Goal: Information Seeking & Learning: Learn about a topic

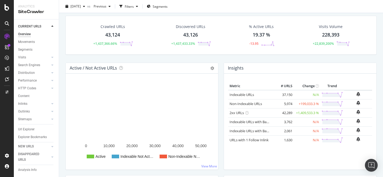
scroll to position [17, 0]
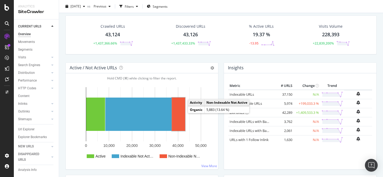
click at [179, 111] on rect "A chart." at bounding box center [178, 113] width 13 height 33
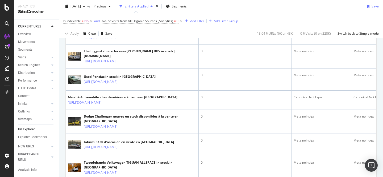
scroll to position [174, 0]
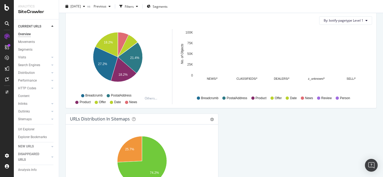
scroll to position [468, 0]
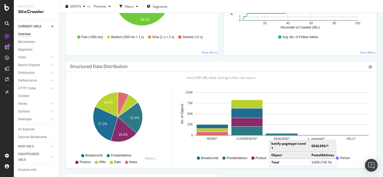
click at [275, 134] on rect "A chart." at bounding box center [281, 134] width 31 height 1
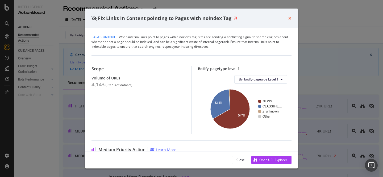
click at [291, 18] on icon "times" at bounding box center [289, 18] width 3 height 4
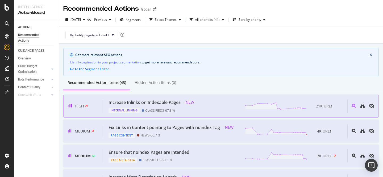
click at [154, 103] on div "Increase Inlinks on Indexable Pages" at bounding box center [145, 102] width 72 height 6
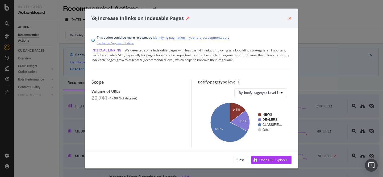
click at [290, 17] on icon "times" at bounding box center [289, 18] width 3 height 4
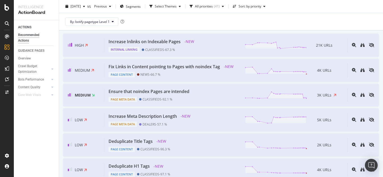
scroll to position [64, 0]
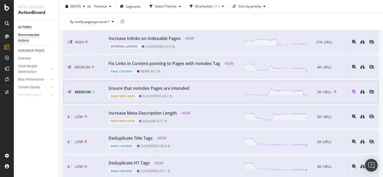
click at [185, 93] on div "Page Meta Data CLASSIFIEDS - 92.1 %" at bounding box center [150, 94] width 83 height 7
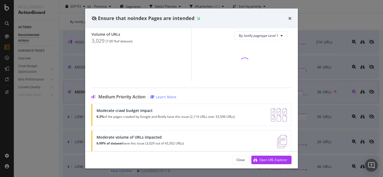
scroll to position [51, 0]
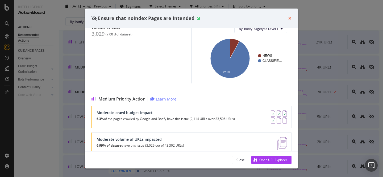
click at [291, 18] on icon "times" at bounding box center [289, 18] width 3 height 4
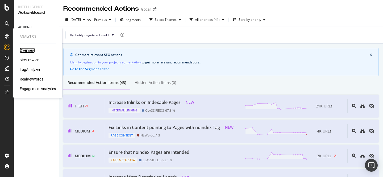
click at [28, 51] on div "Overview" at bounding box center [27, 50] width 15 height 5
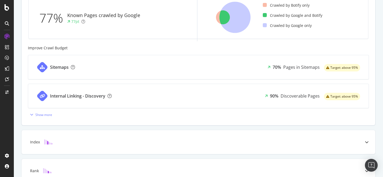
scroll to position [180, 0]
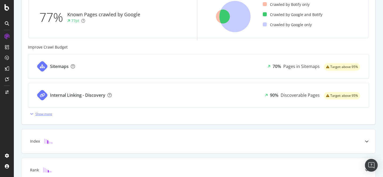
click at [46, 114] on div "Show more" at bounding box center [43, 113] width 17 height 5
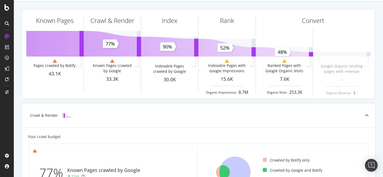
scroll to position [0, 0]
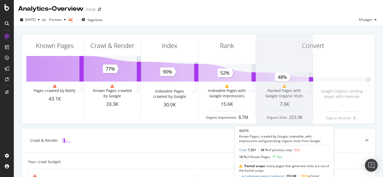
click at [299, 75] on span at bounding box center [284, 79] width 57 height 89
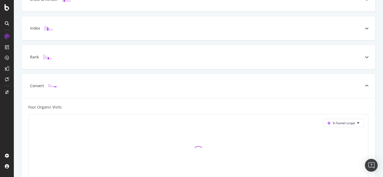
scroll to position [189, 0]
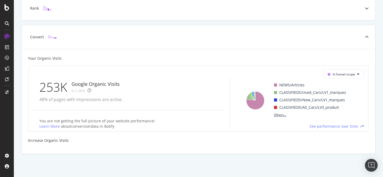
click at [280, 116] on span "Others..." at bounding box center [280, 114] width 17 height 6
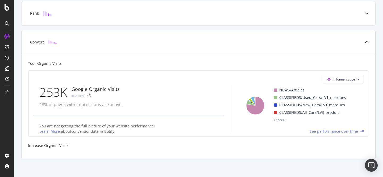
scroll to position [178, 0]
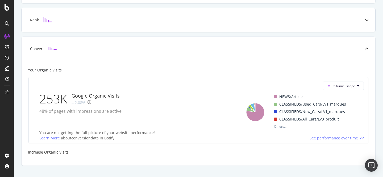
click at [213, 23] on div "Rank" at bounding box center [199, 20] width 354 height 24
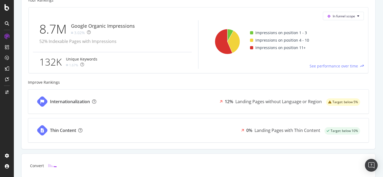
scroll to position [229, 0]
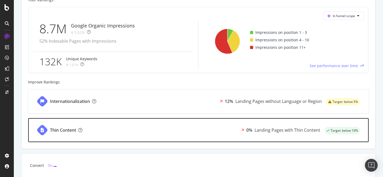
click at [202, 127] on div "Thin Content 0% Landing Pages with Thin Content Target: below 10%" at bounding box center [198, 130] width 341 height 24
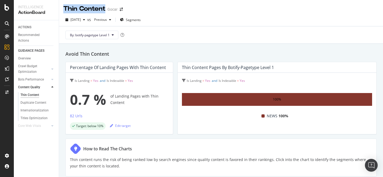
drag, startPoint x: 65, startPoint y: 7, endPoint x: 105, endPoint y: 9, distance: 40.5
click at [105, 9] on div "Thin Content" at bounding box center [84, 8] width 42 height 9
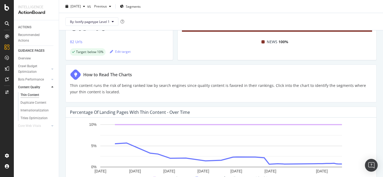
scroll to position [76, 0]
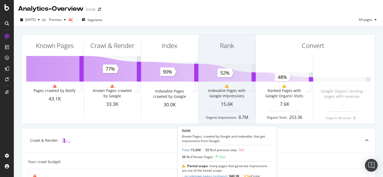
click at [220, 75] on div "Rank" at bounding box center [227, 55] width 57 height 41
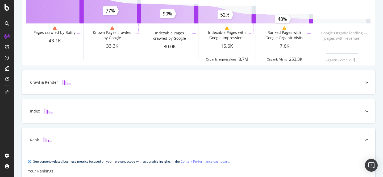
scroll to position [39, 0]
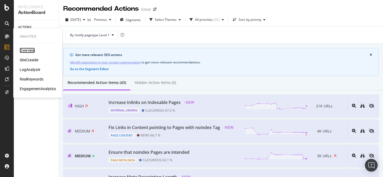
click at [27, 51] on div "Overview" at bounding box center [27, 50] width 15 height 5
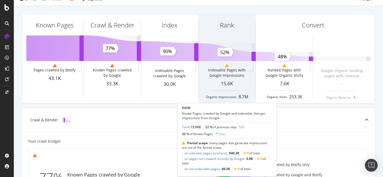
scroll to position [24, 0]
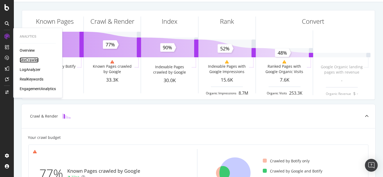
click at [27, 59] on div "SiteCrawler" at bounding box center [29, 59] width 19 height 5
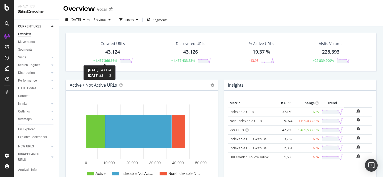
click at [112, 61] on div "+1,437,366.66%" at bounding box center [105, 60] width 24 height 5
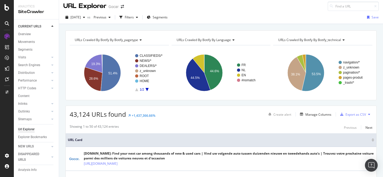
scroll to position [3, 0]
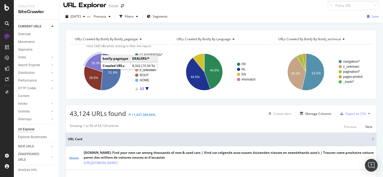
click at [96, 64] on text "19.3%" at bounding box center [95, 63] width 9 height 4
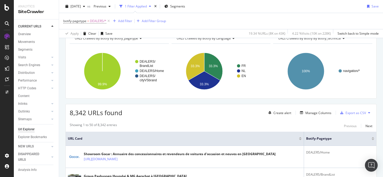
scroll to position [32, 0]
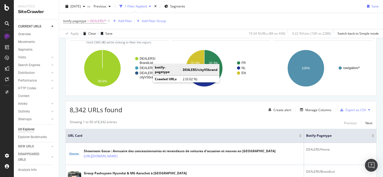
click at [147, 75] on text "DEALERS/" at bounding box center [148, 73] width 16 height 4
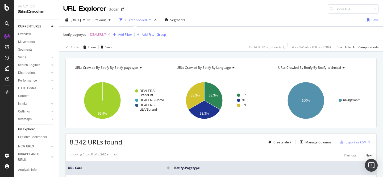
click at [96, 35] on span "DEALERS/*" at bounding box center [98, 34] width 16 height 7
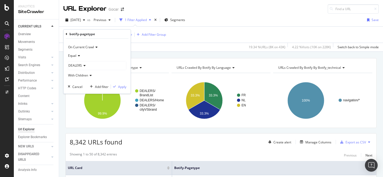
click at [83, 64] on icon at bounding box center [84, 65] width 4 height 3
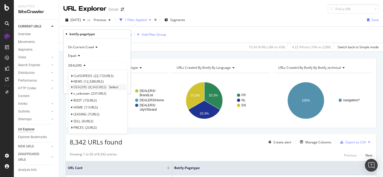
click at [72, 87] on icon at bounding box center [72, 86] width 2 height 3
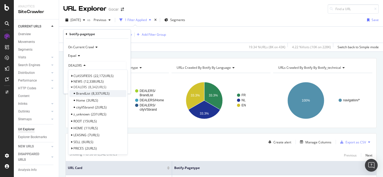
click at [87, 95] on span "BrandList" at bounding box center [83, 93] width 14 height 5
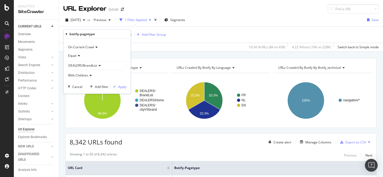
click at [174, 52] on div "URLs Crawled By Botify By botify_pagetype Chart (by Value) Table Expand Export …" at bounding box center [221, 58] width 324 height 13
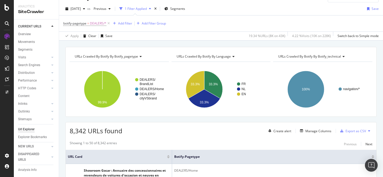
scroll to position [12, 0]
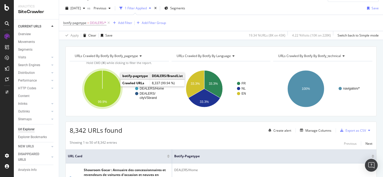
click at [114, 86] on icon "A chart." at bounding box center [102, 88] width 37 height 37
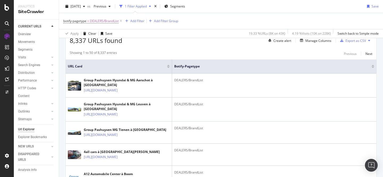
scroll to position [85, 0]
